Goal: Navigation & Orientation: Find specific page/section

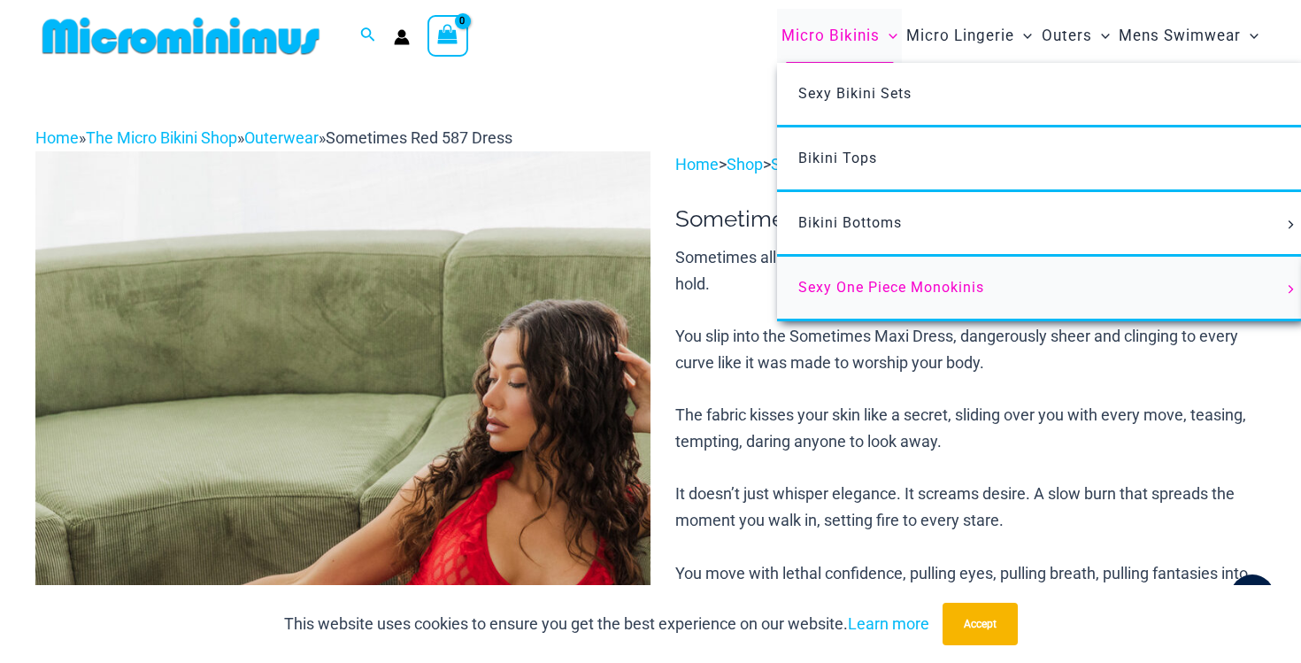
click at [846, 290] on span "Sexy One Piece Monokinis" at bounding box center [891, 287] width 186 height 17
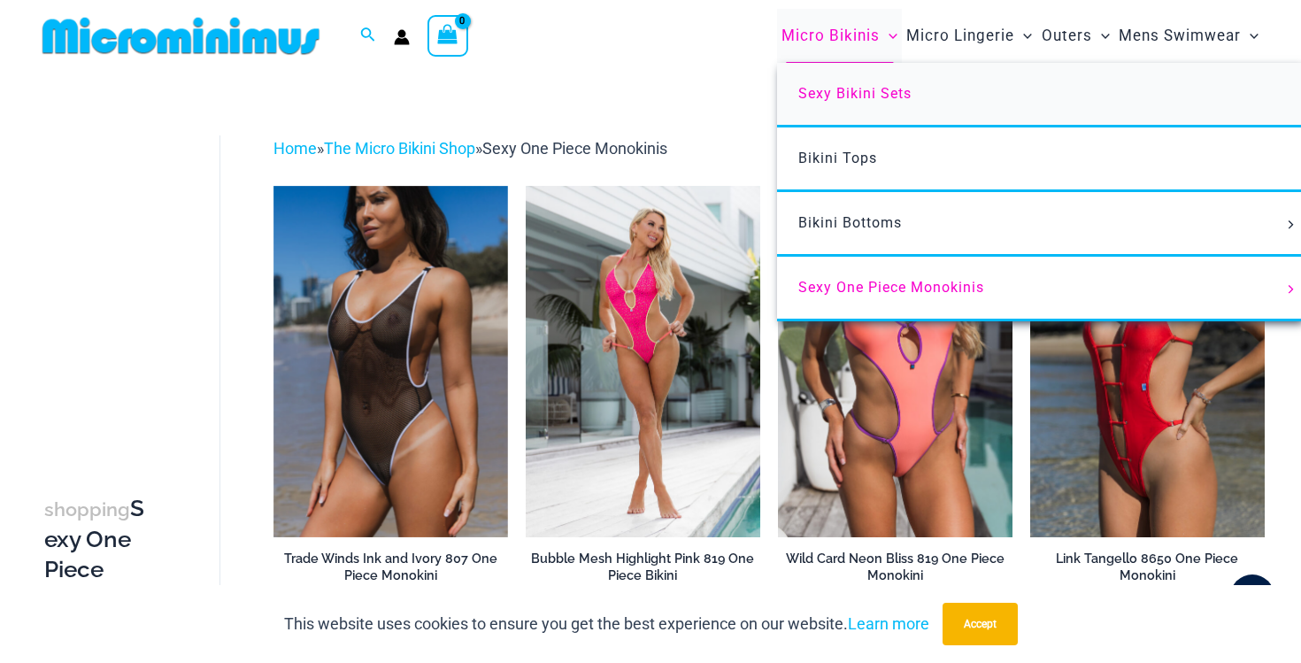
click at [842, 96] on span "Sexy Bikini Sets" at bounding box center [854, 93] width 113 height 17
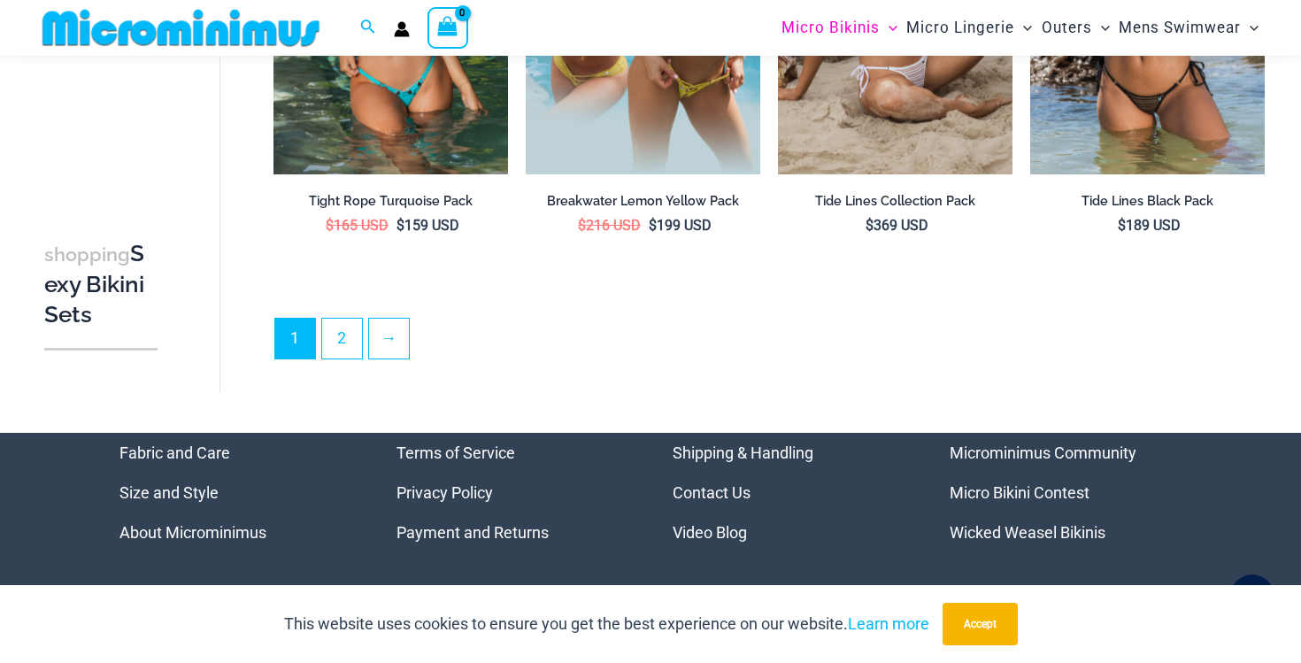
scroll to position [3683, 0]
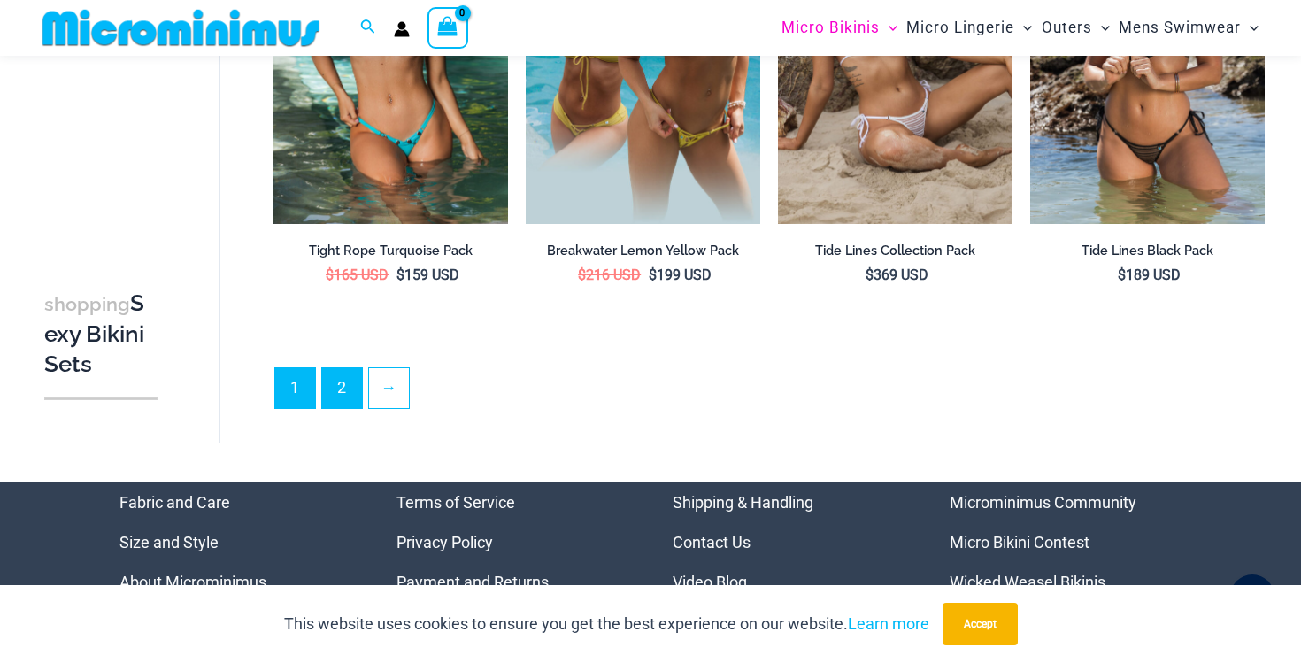
click at [337, 375] on link "2" at bounding box center [342, 388] width 40 height 40
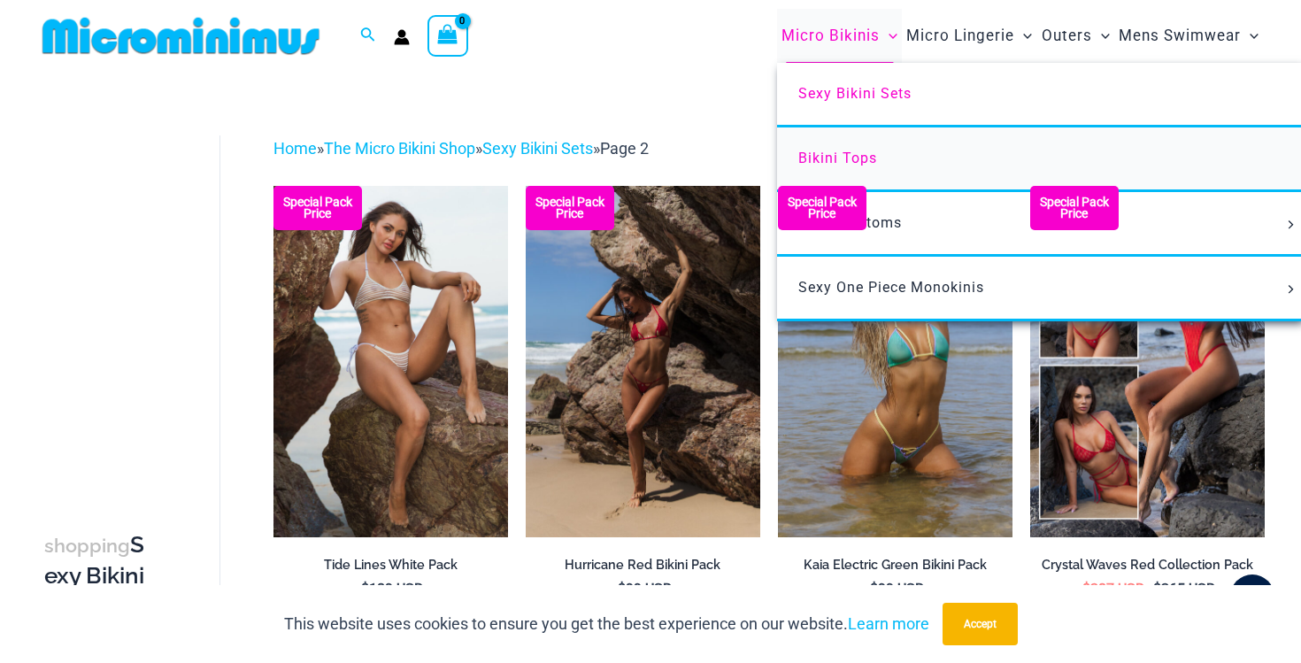
click at [847, 161] on span "Bikini Tops" at bounding box center [837, 158] width 79 height 17
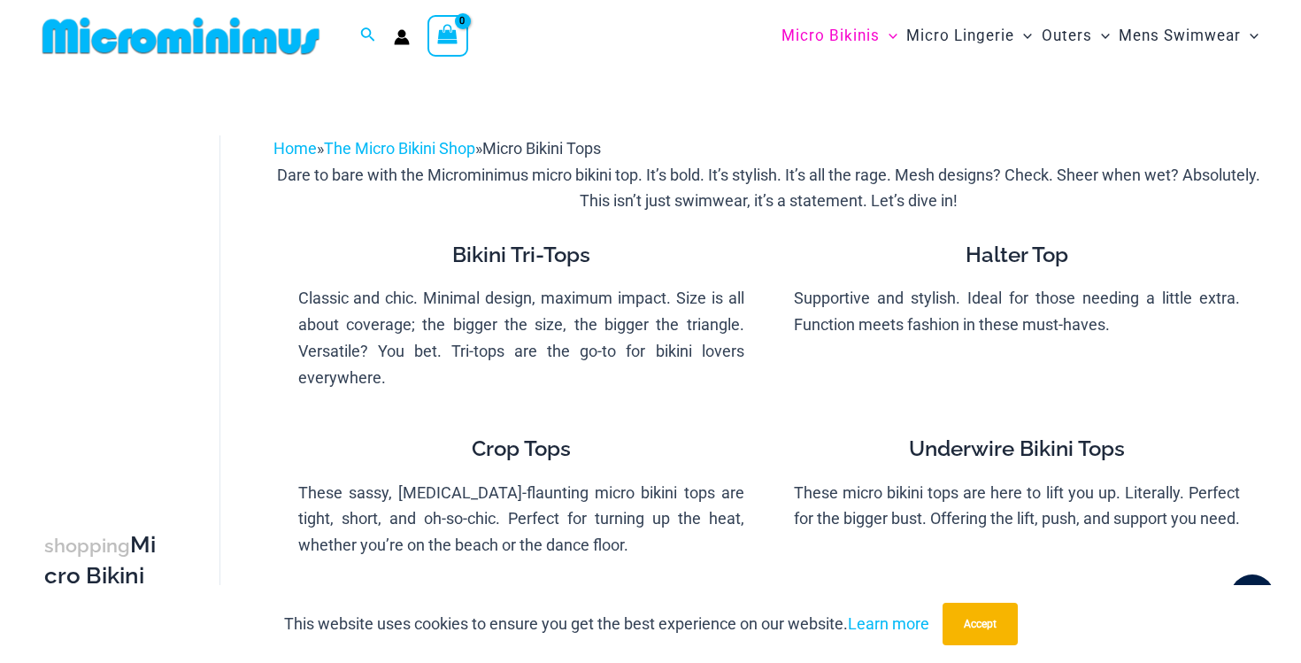
click at [359, 35] on div "Search for: Search Search" at bounding box center [368, 36] width 34 height 22
click at [364, 35] on icon "Search icon link" at bounding box center [367, 35] width 14 height 16
type input "**********"
click button "Search" at bounding box center [0, 0] width 0 height 0
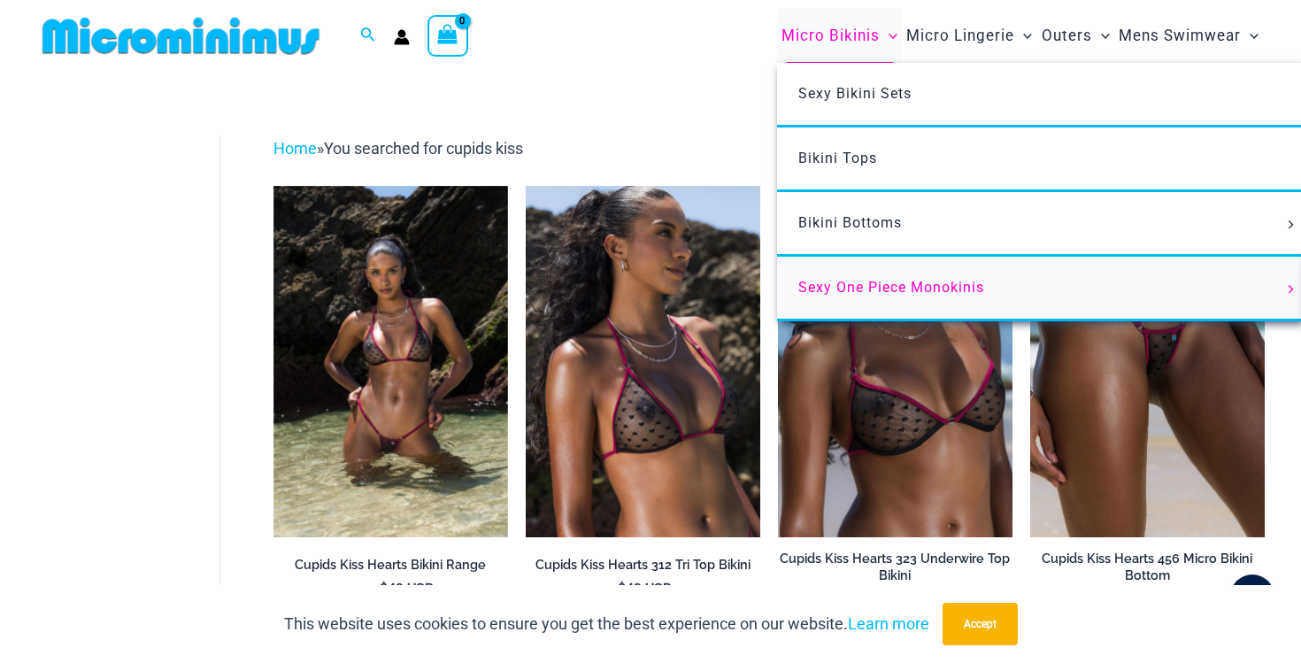
click at [835, 282] on span "Sexy One Piece Monokinis" at bounding box center [891, 287] width 186 height 17
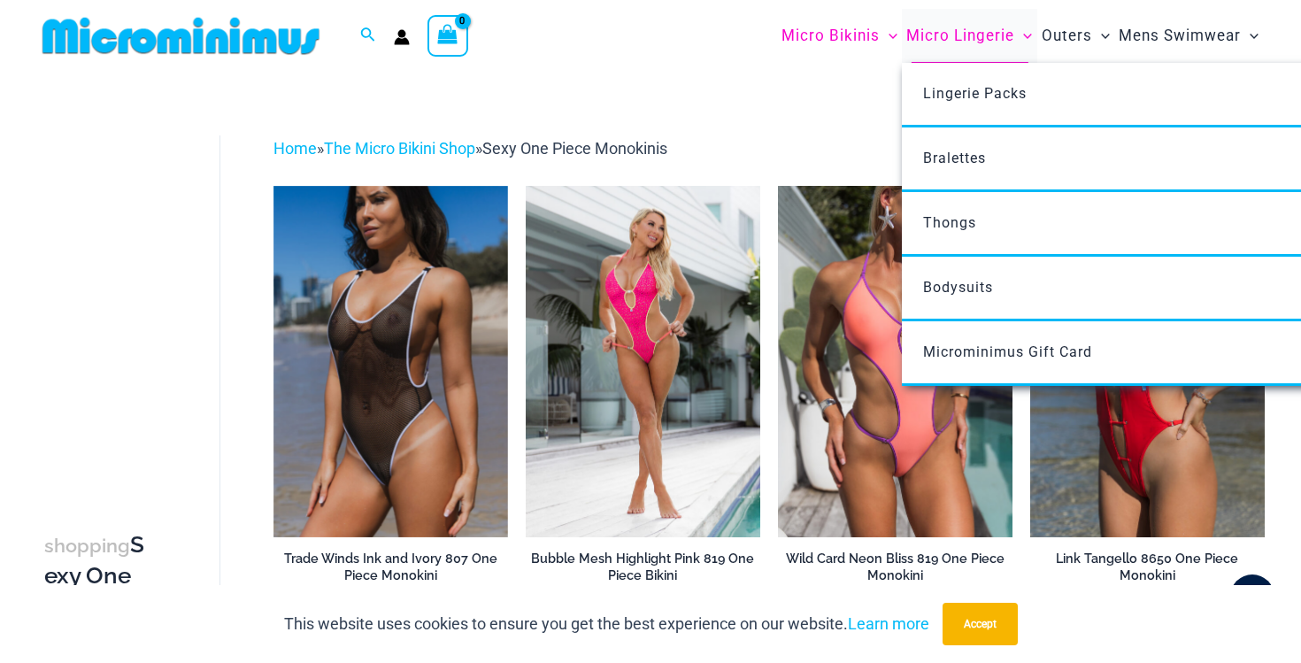
click at [947, 36] on span "Micro Lingerie" at bounding box center [960, 35] width 108 height 45
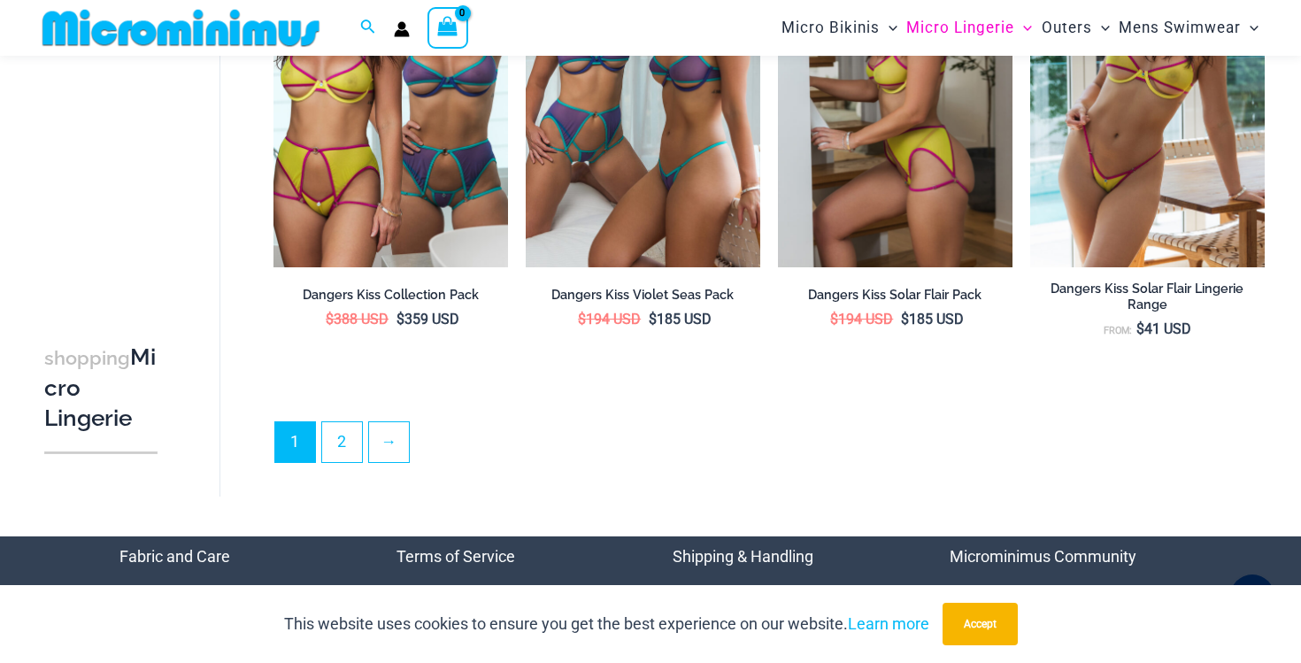
scroll to position [4080, 0]
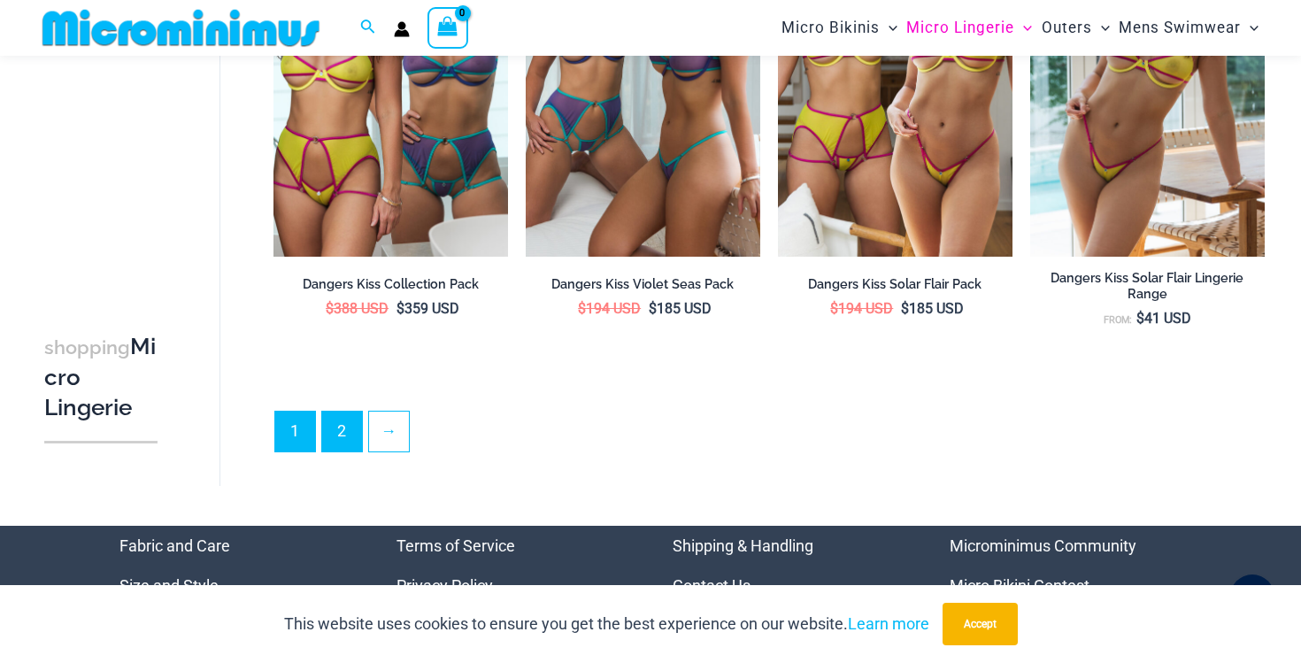
click at [342, 438] on link "2" at bounding box center [342, 431] width 40 height 40
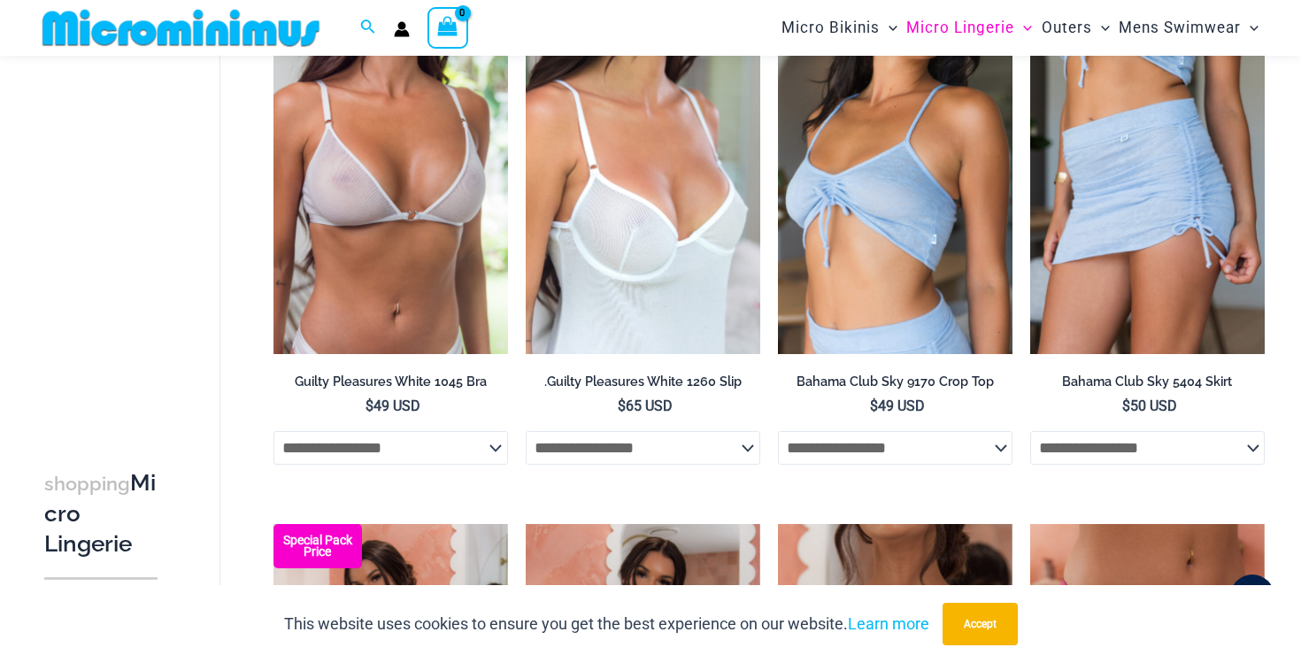
scroll to position [2001, 0]
